Goal: Book appointment/travel/reservation

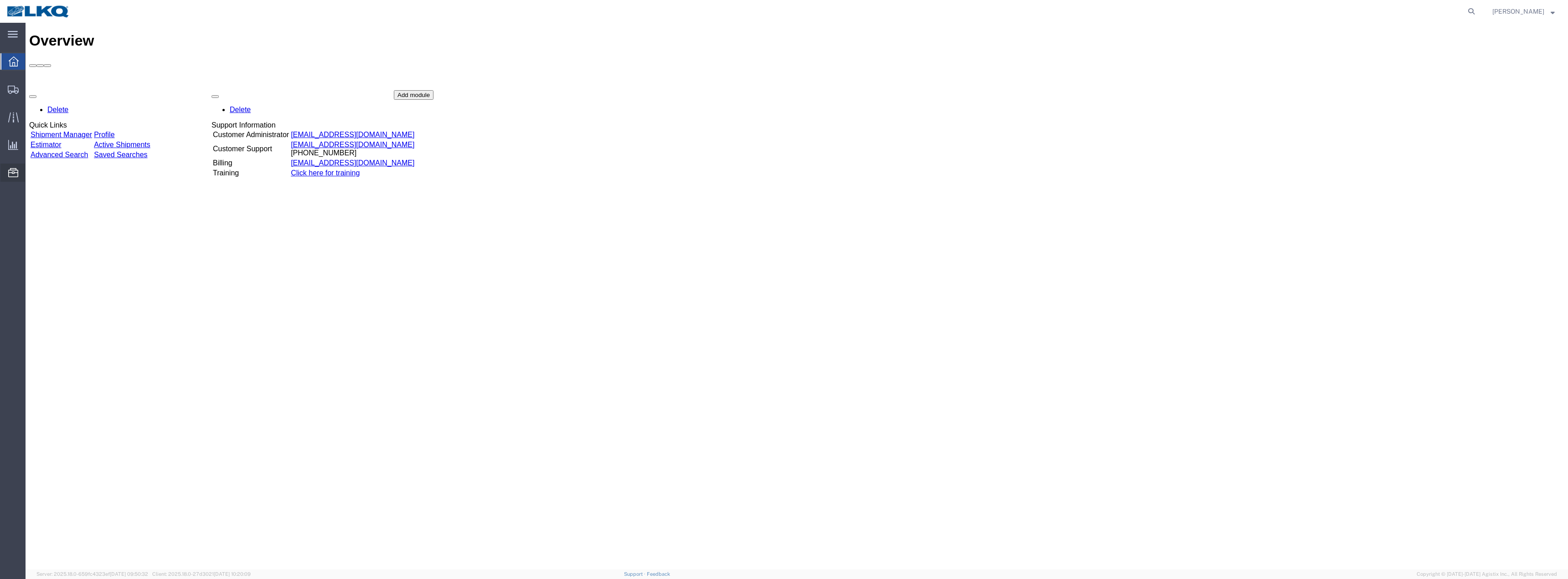
click at [0, 0] on span "Location Appointment" at bounding box center [0, 0] width 0 height 0
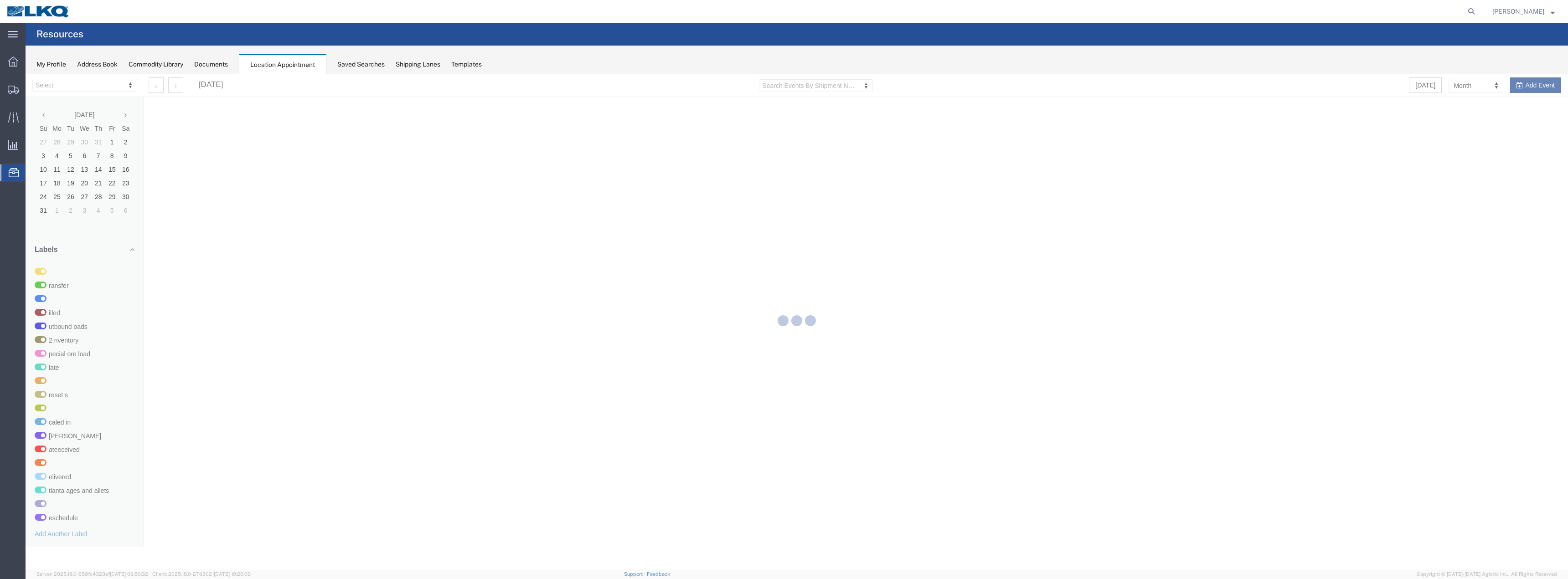
select select "28018"
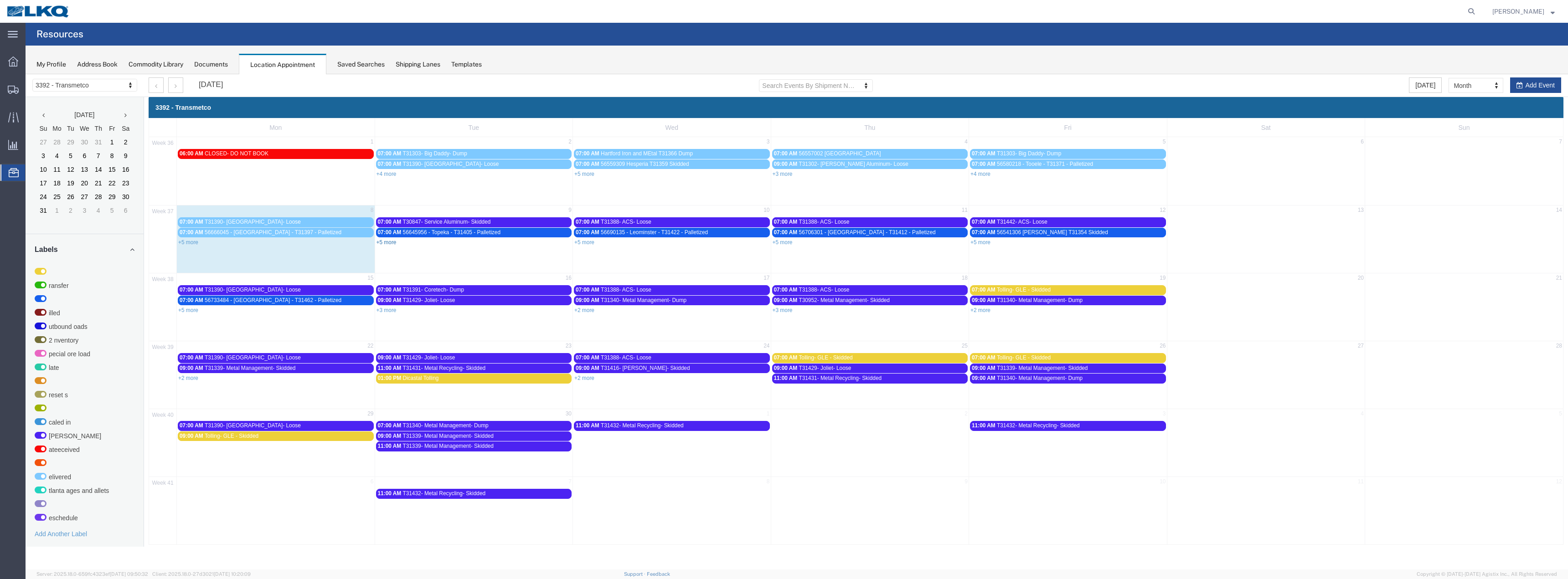
click at [388, 243] on link "+5 more" at bounding box center [387, 242] width 20 height 6
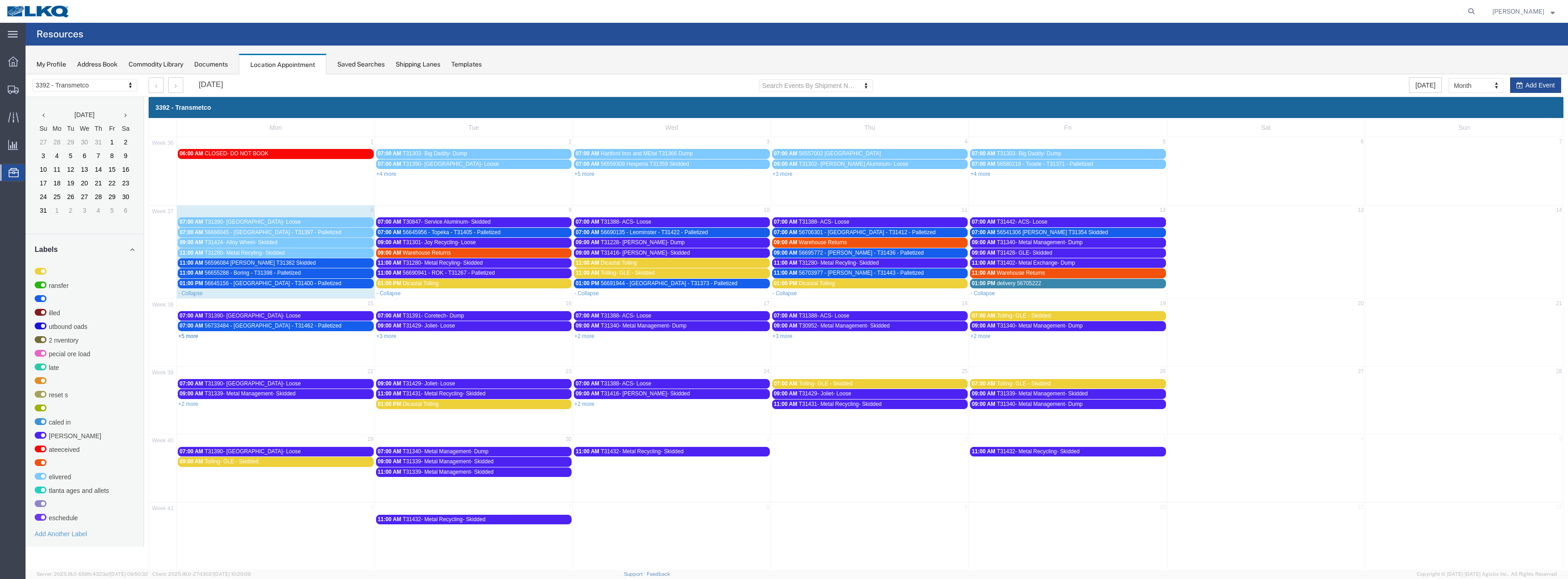
click at [192, 338] on link "+5 more" at bounding box center [188, 336] width 20 height 6
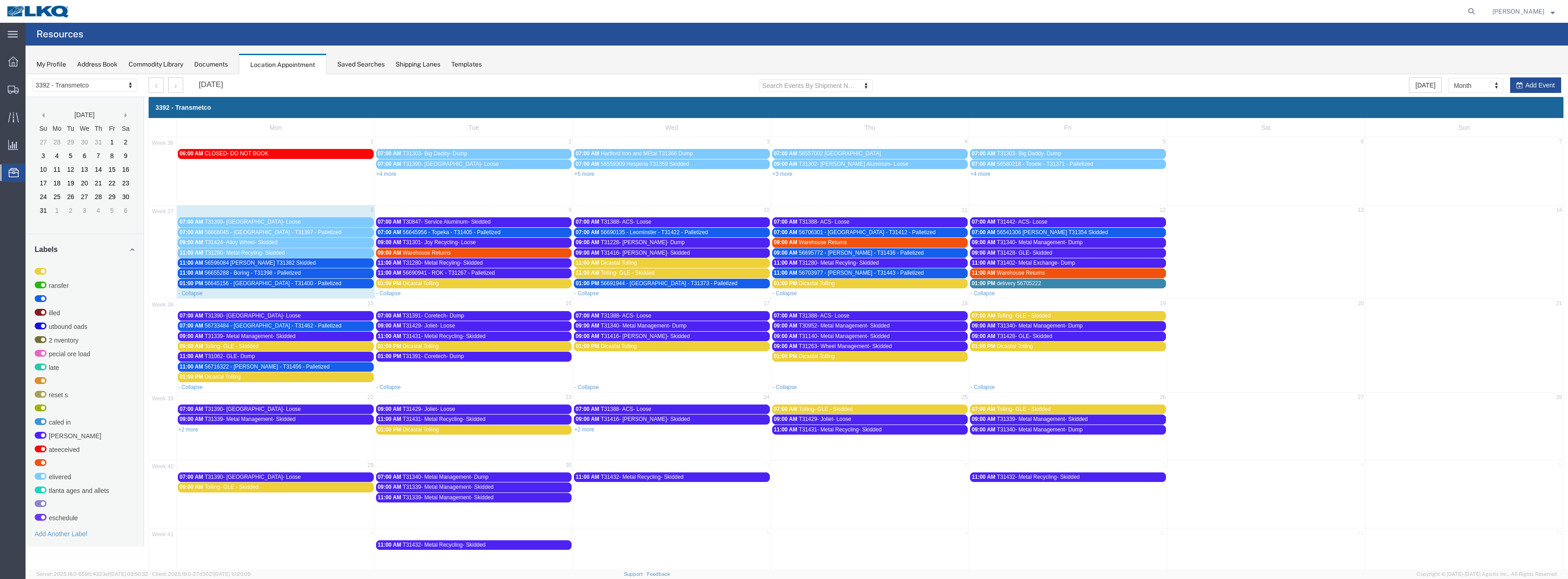
click at [296, 244] on div "09:00 AM T31424- Alloy Wheel- Skidded" at bounding box center [276, 242] width 192 height 7
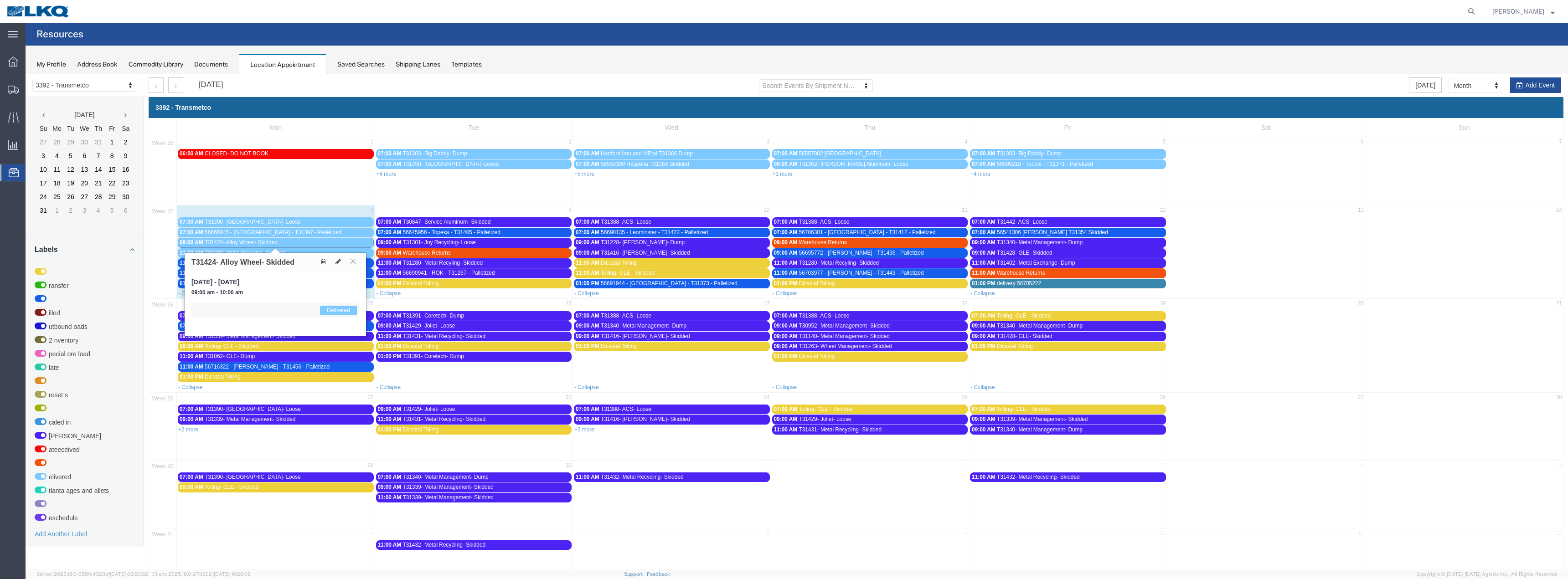
click at [355, 260] on icon at bounding box center [353, 261] width 5 height 5
